Goal: Find specific page/section: Find specific page/section

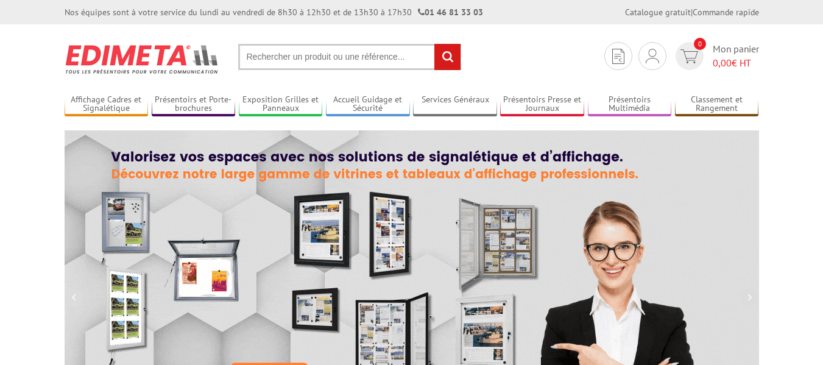
click at [256, 57] on input "text" at bounding box center [349, 57] width 223 height 26
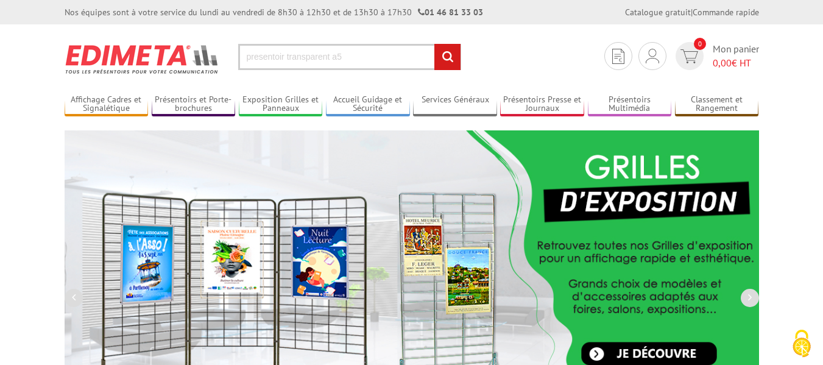
type input "presentoir transparent a5"
click at [434, 44] on input "rechercher" at bounding box center [447, 57] width 26 height 26
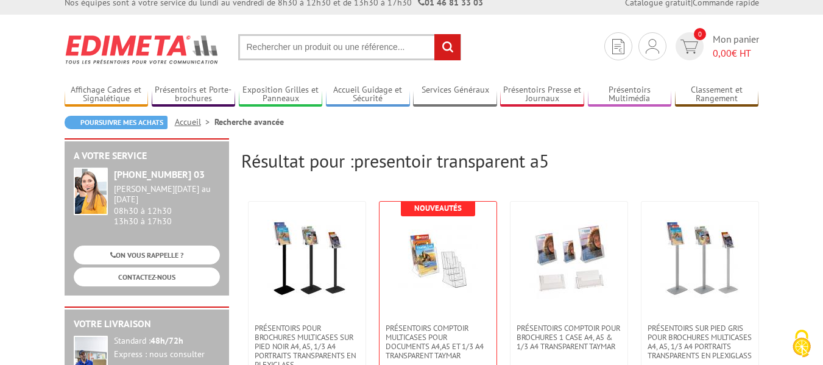
scroll to position [6, 0]
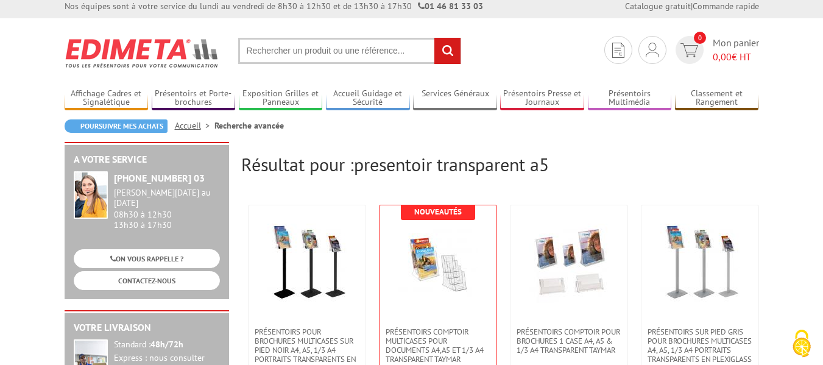
click at [257, 50] on input "text" at bounding box center [349, 51] width 223 height 26
type input "porte documents transparents A5"
click at [434, 38] on input "rechercher" at bounding box center [447, 51] width 26 height 26
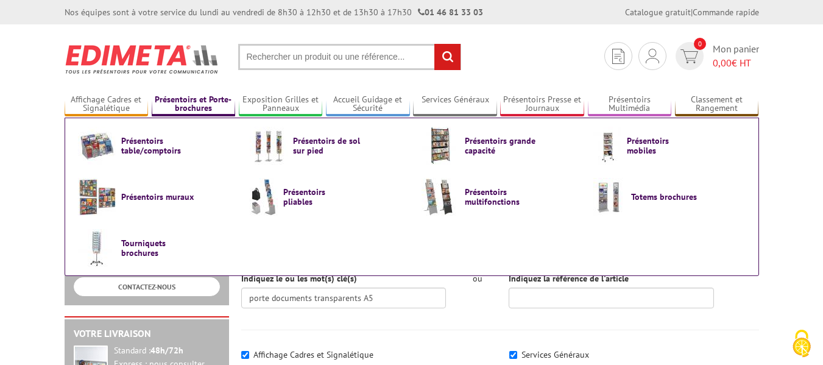
click at [205, 107] on link "Présentoirs et Porte-brochures" at bounding box center [194, 104] width 84 height 20
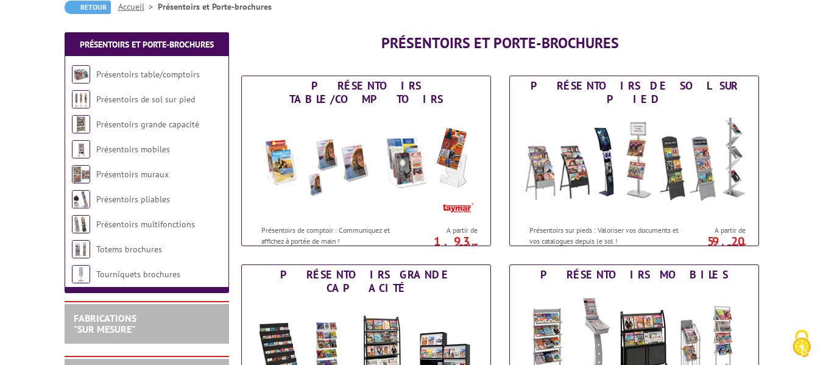
scroll to position [118, 0]
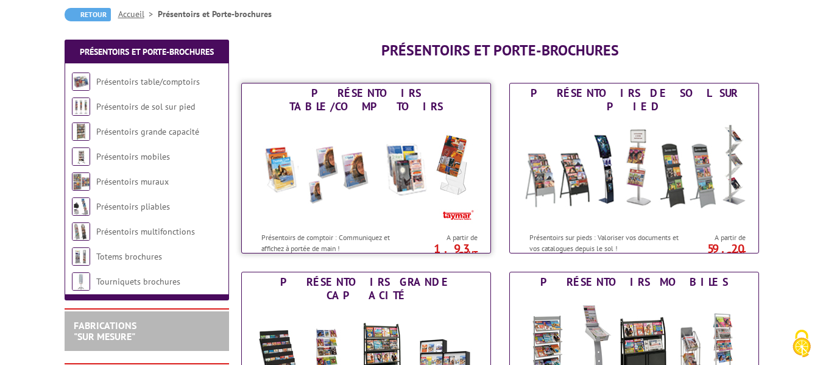
click at [387, 167] on img at bounding box center [365, 171] width 225 height 110
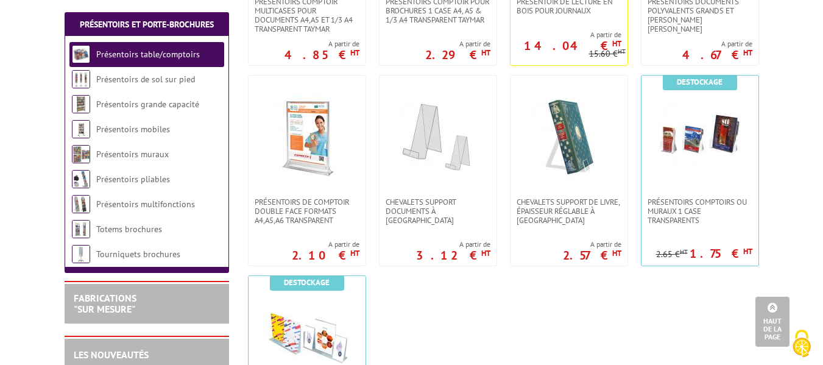
scroll to position [400, 0]
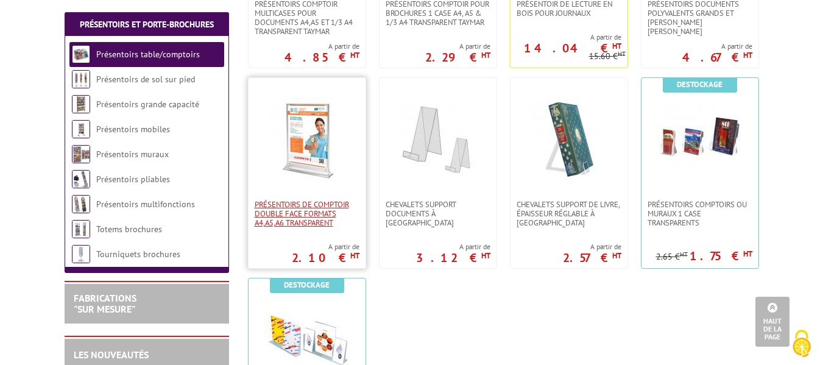
click at [292, 216] on span "PRÉSENTOIRS DE COMPTOIR DOUBLE FACE FORMATS A4,A5,A6 TRANSPARENT" at bounding box center [307, 213] width 105 height 27
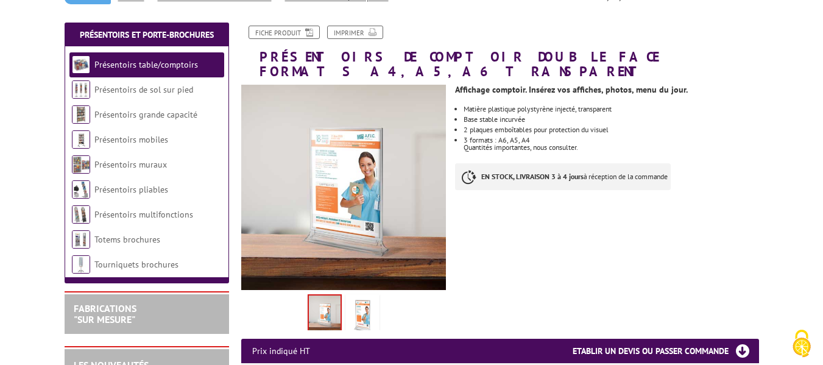
scroll to position [143, 0]
